Goal: Information Seeking & Learning: Learn about a topic

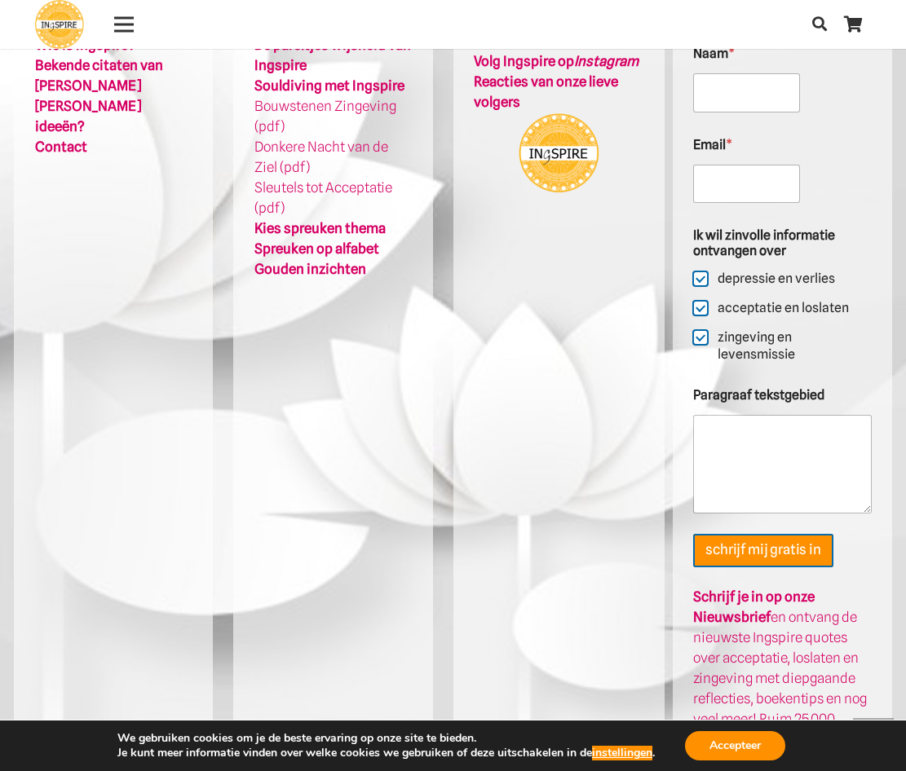
scroll to position [3670, 0]
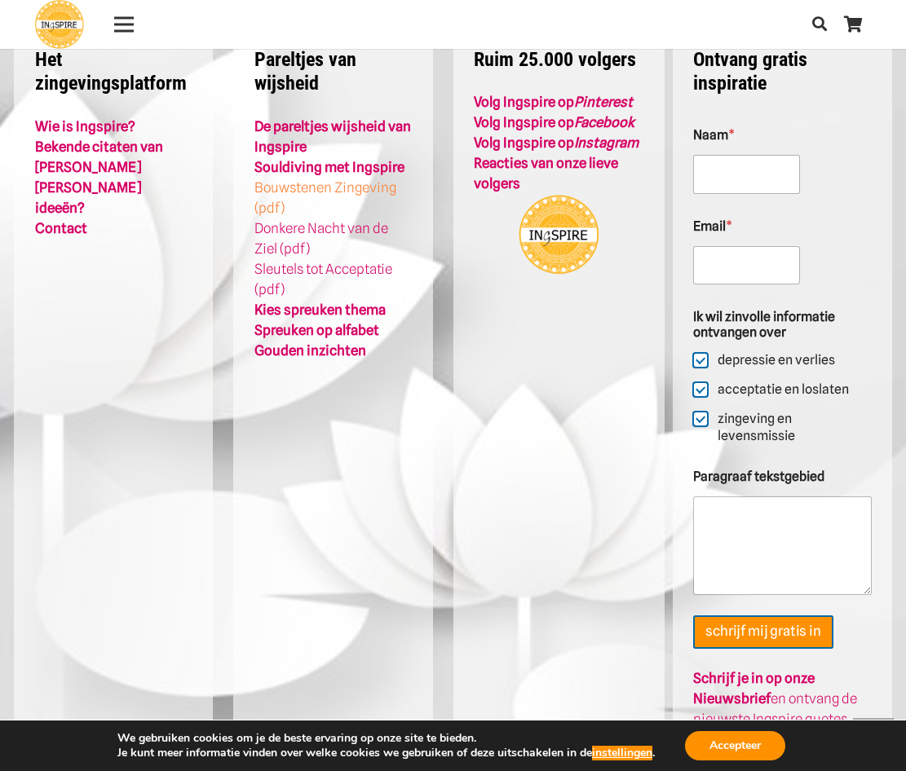
click at [363, 179] on link "Bouwstenen Zingeving (pdf)" at bounding box center [325, 197] width 142 height 37
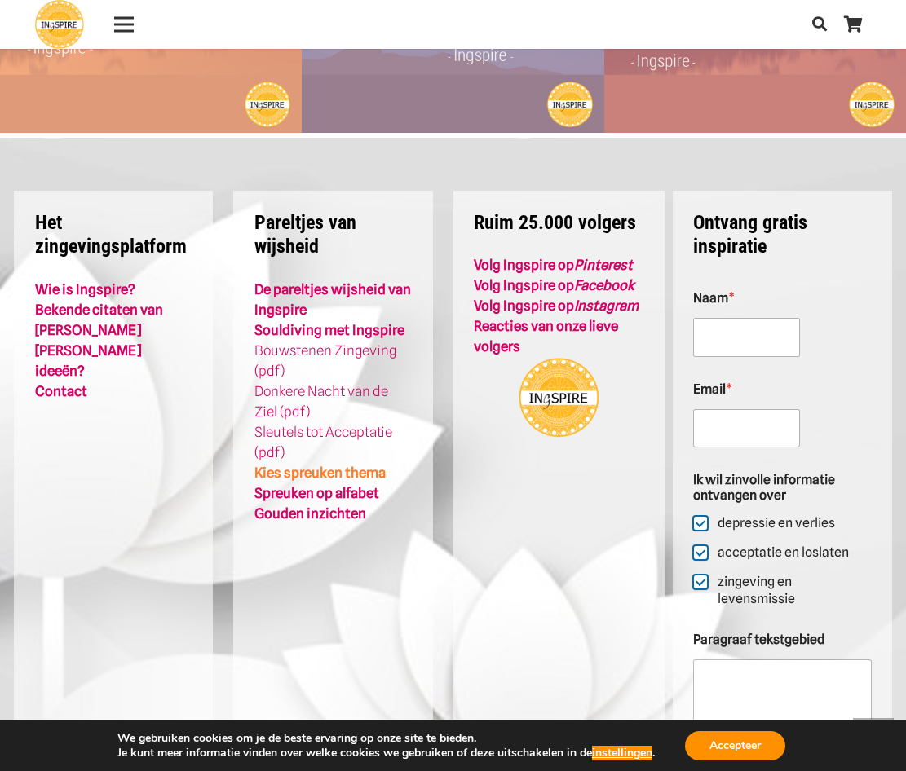
scroll to position [3425, 0]
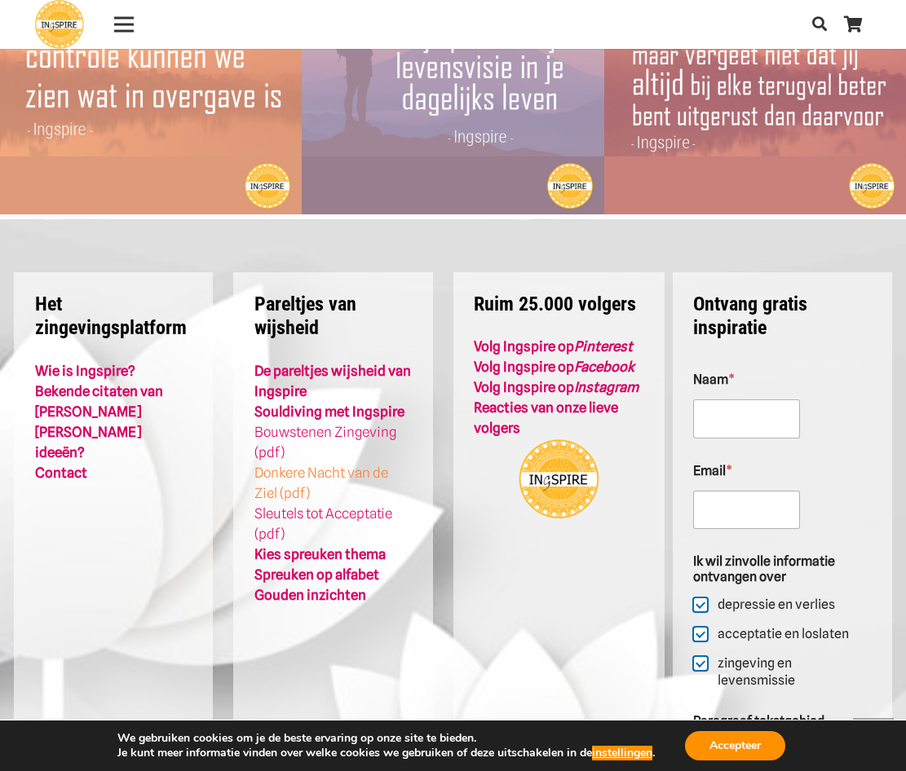
click at [338, 465] on link "Donkere Nacht van de Ziel (pdf)" at bounding box center [321, 483] width 134 height 37
click at [107, 424] on link "[PERSON_NAME] ideeën?" at bounding box center [88, 442] width 106 height 37
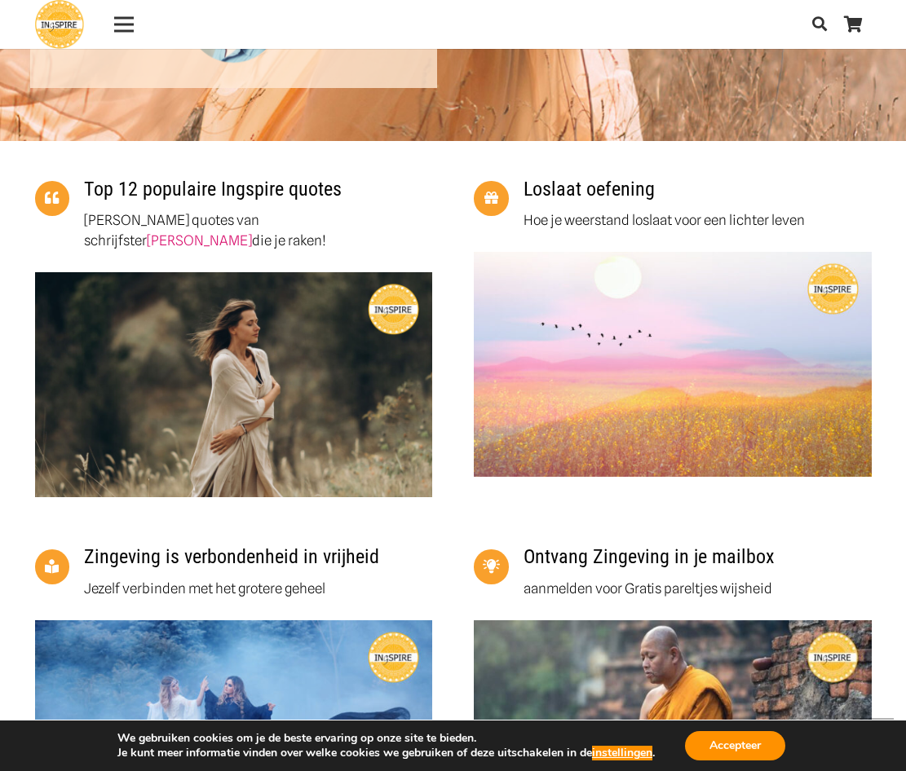
scroll to position [1223, 0]
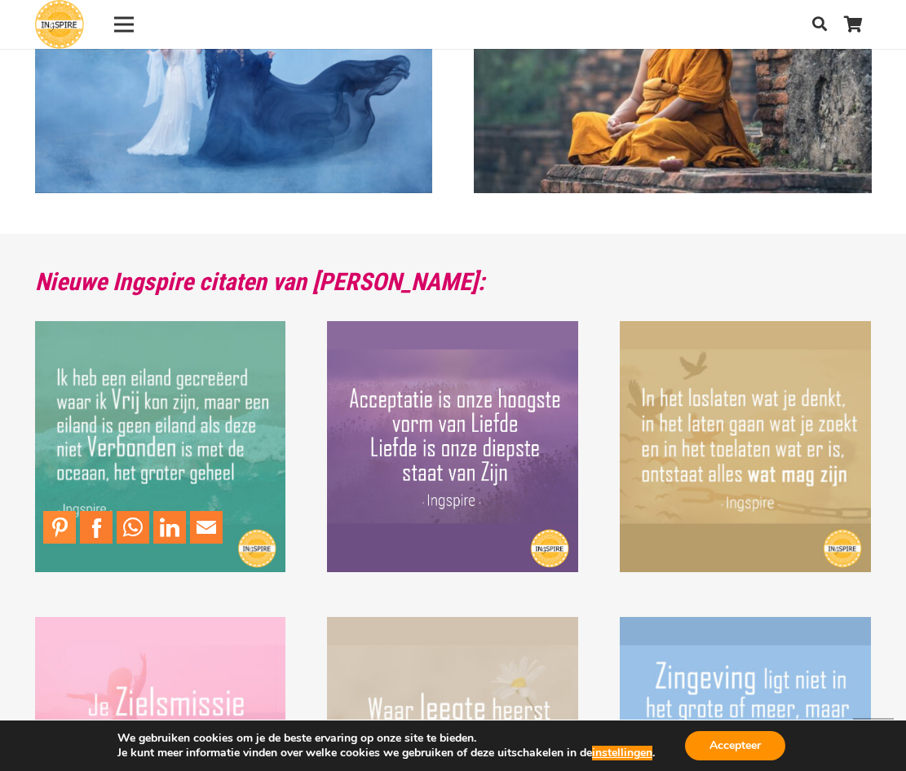
click at [55, 529] on link "Pin to Pinterest" at bounding box center [59, 527] width 33 height 33
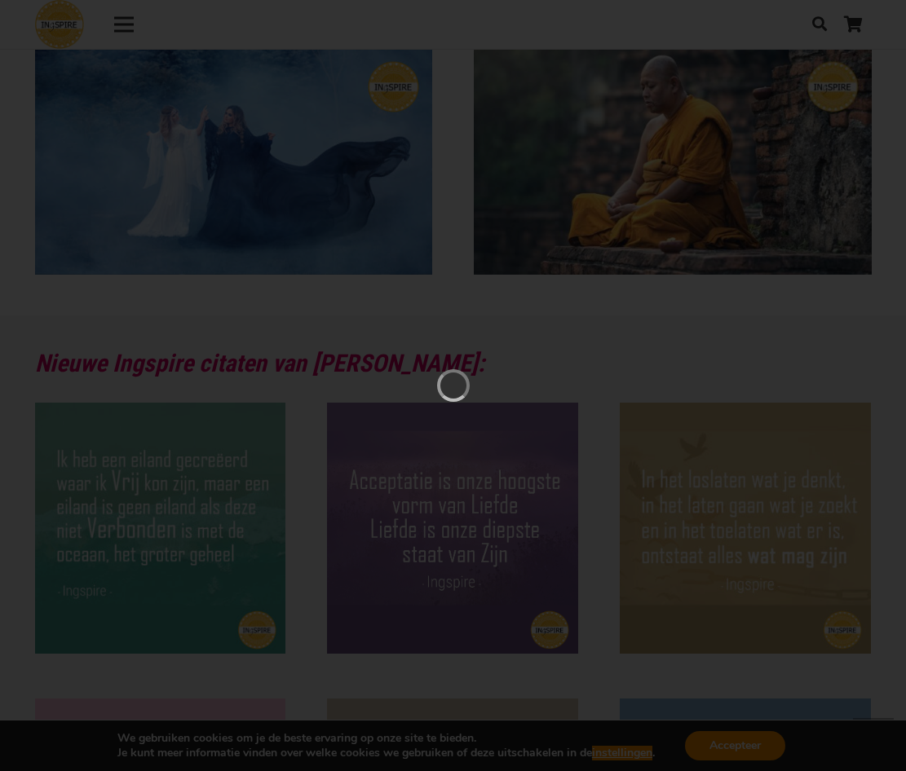
scroll to position [0, 0]
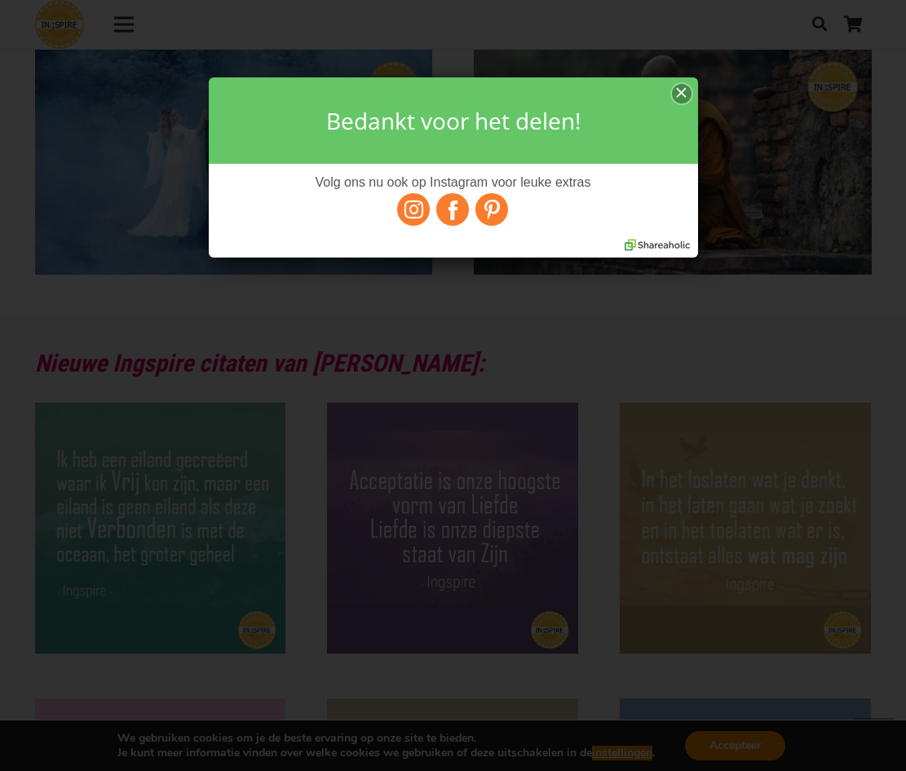
click at [682, 81] on h1 "Bedankt voor het delen!" at bounding box center [453, 120] width 489 height 86
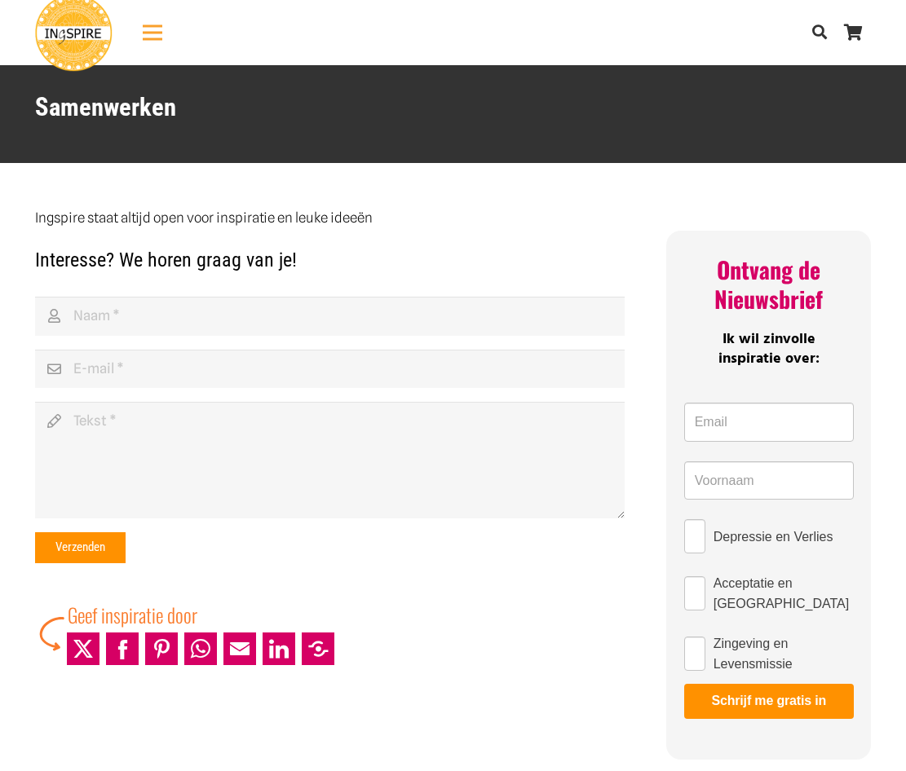
click at [161, 45] on div "Menu" at bounding box center [153, 32] width 20 height 41
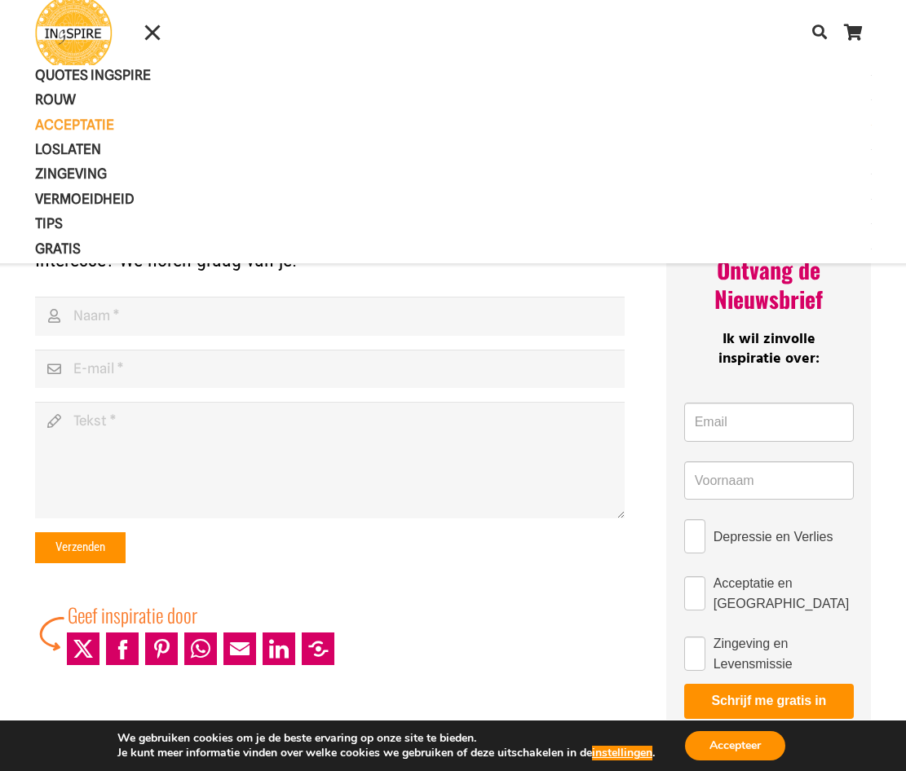
click at [104, 125] on span "Acceptatie" at bounding box center [88, 125] width 107 height 16
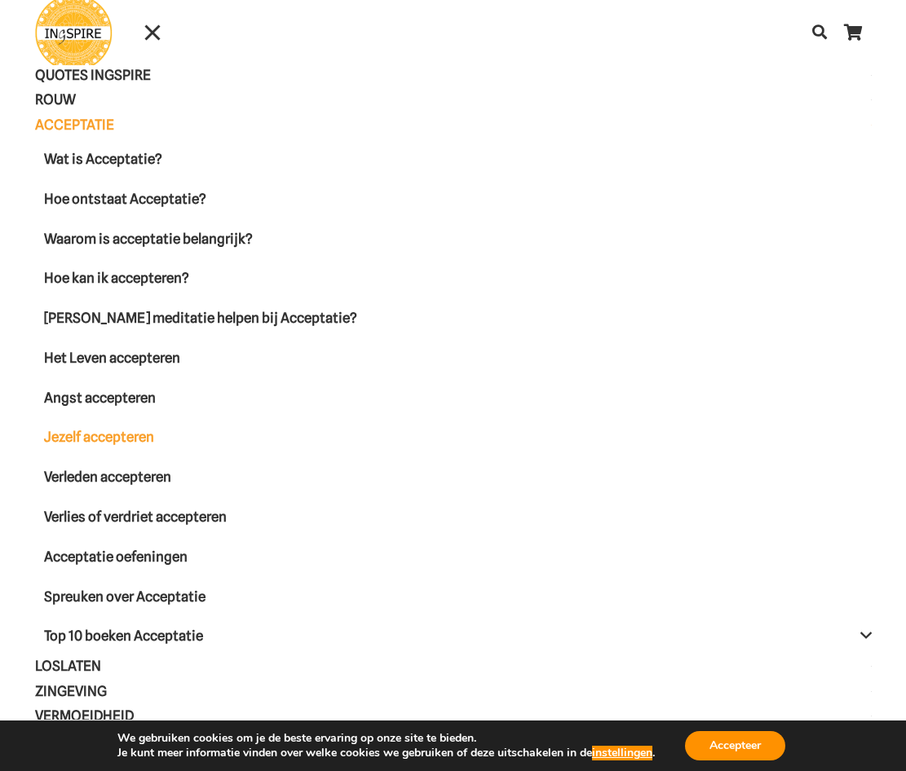
click at [108, 432] on span "Jezelf accepteren" at bounding box center [99, 437] width 110 height 16
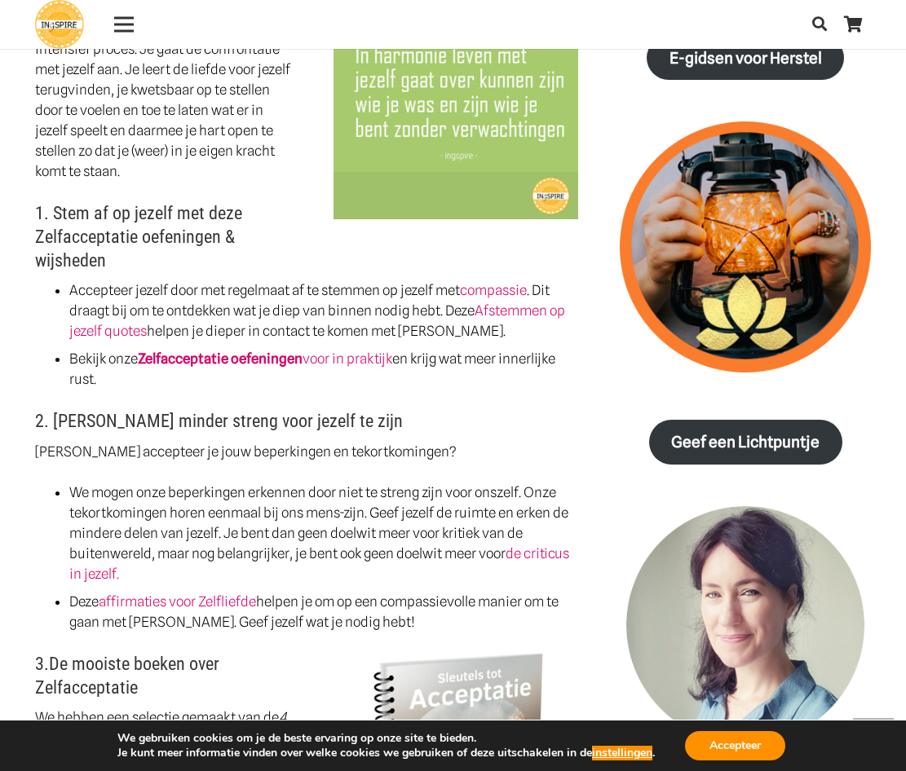
scroll to position [1713, 0]
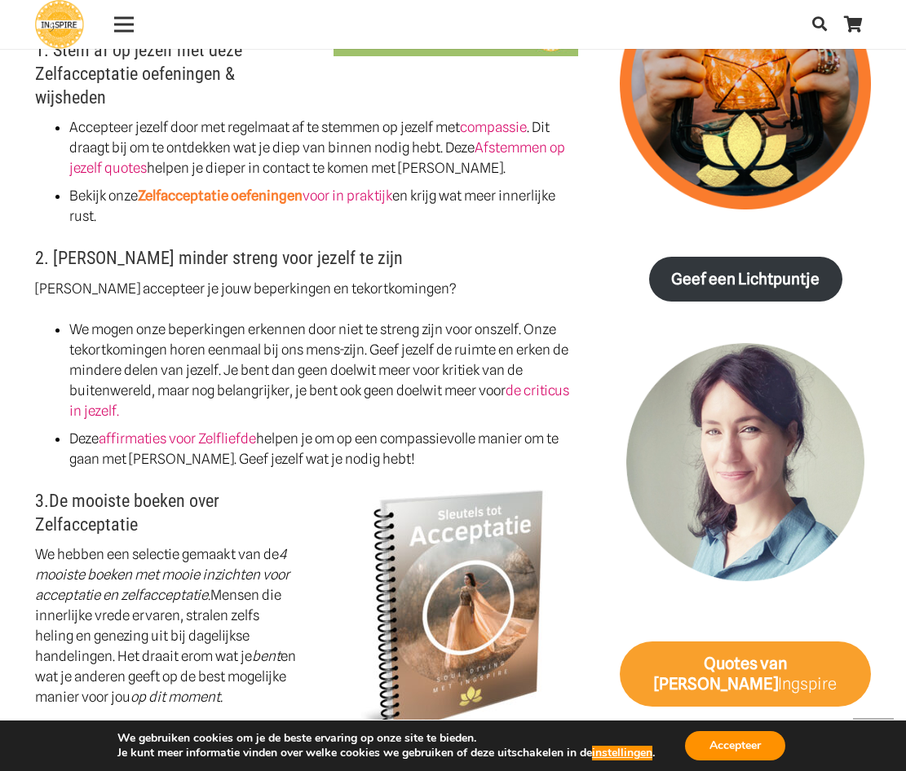
click at [277, 188] on link "Zelfacceptatie oefeningen" at bounding box center [220, 196] width 165 height 16
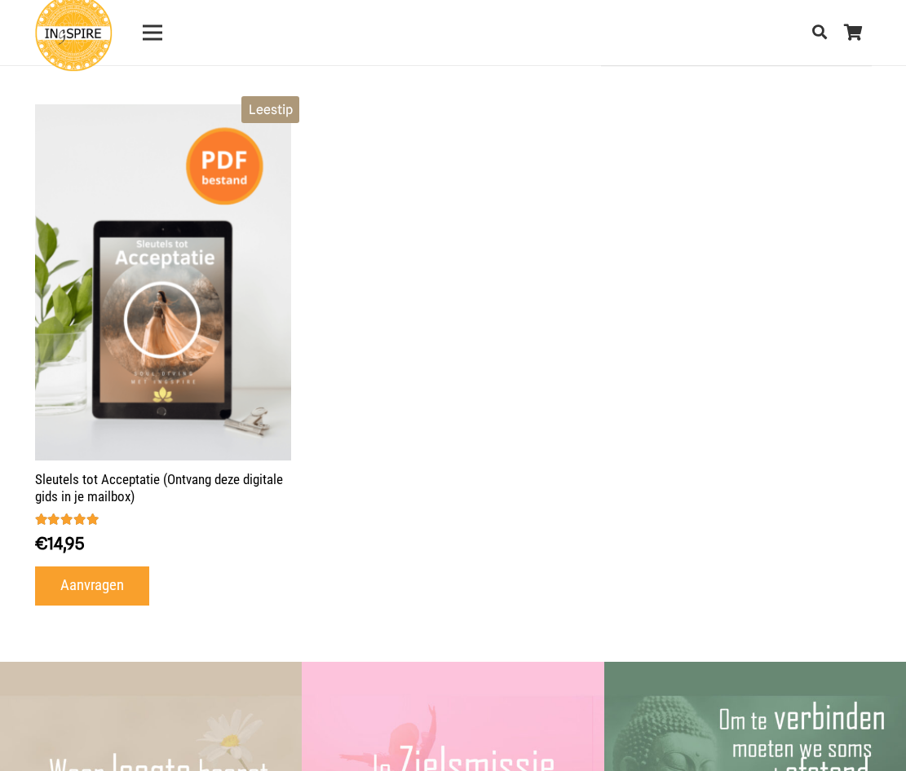
scroll to position [326, 0]
